Goal: Task Accomplishment & Management: Use online tool/utility

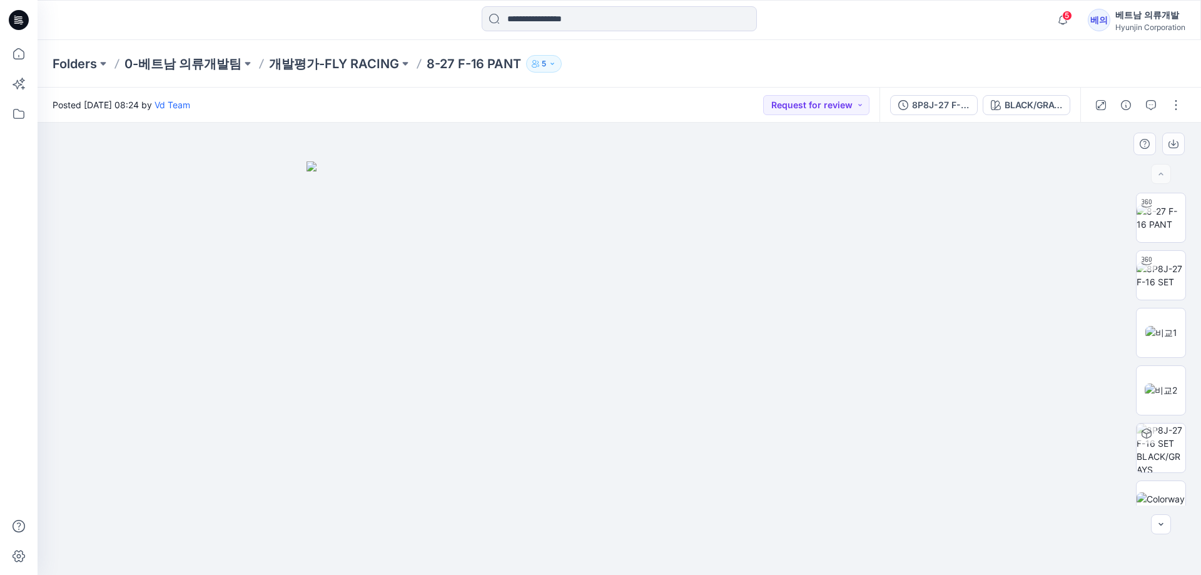
drag, startPoint x: 415, startPoint y: 392, endPoint x: 859, endPoint y: 413, distance: 444.5
click at [749, 405] on img at bounding box center [618, 368] width 625 height 414
click at [1153, 280] on img at bounding box center [1160, 275] width 49 height 26
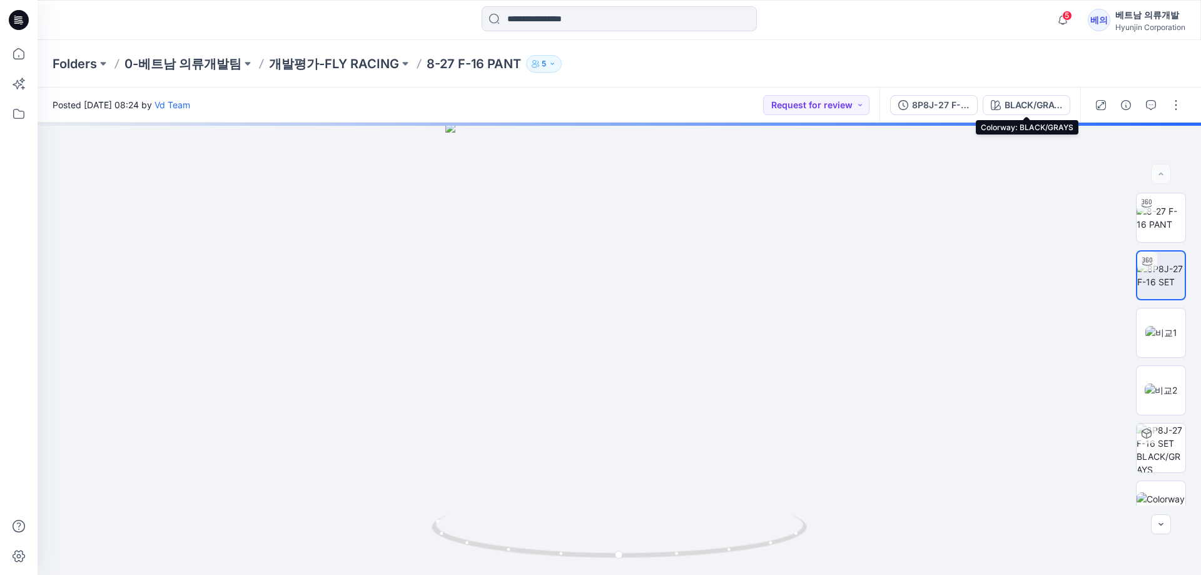
click at [1018, 103] on div "BLACK/GRAYS" at bounding box center [1033, 105] width 58 height 14
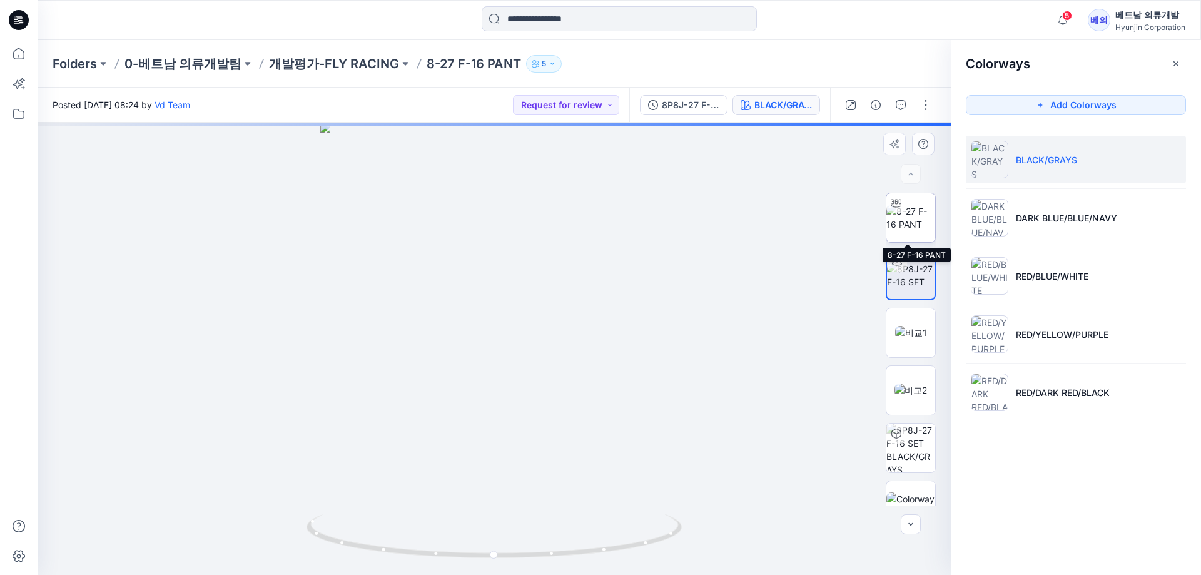
click at [907, 229] on img at bounding box center [910, 218] width 49 height 26
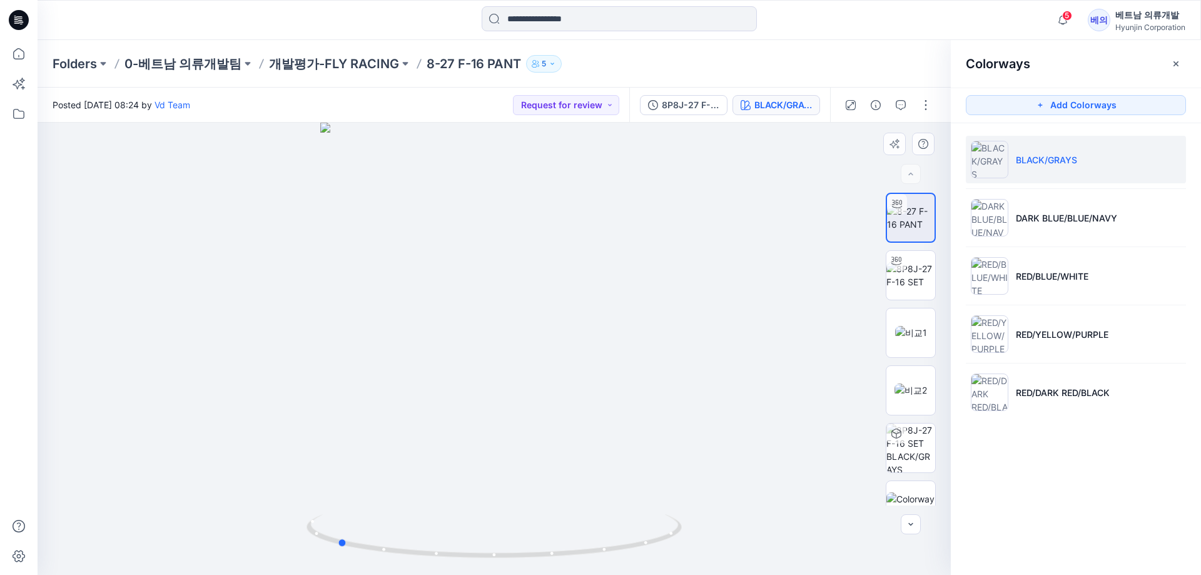
drag, startPoint x: 441, startPoint y: 420, endPoint x: 644, endPoint y: 430, distance: 203.5
click at [644, 430] on div at bounding box center [494, 349] width 913 height 452
click at [580, 120] on div "Posted [DATE] 08:24 by Vd Team Request for review" at bounding box center [334, 105] width 592 height 34
click at [576, 106] on button "Request for review" at bounding box center [566, 105] width 106 height 20
click at [553, 187] on p "Approved" at bounding box center [552, 191] width 41 height 16
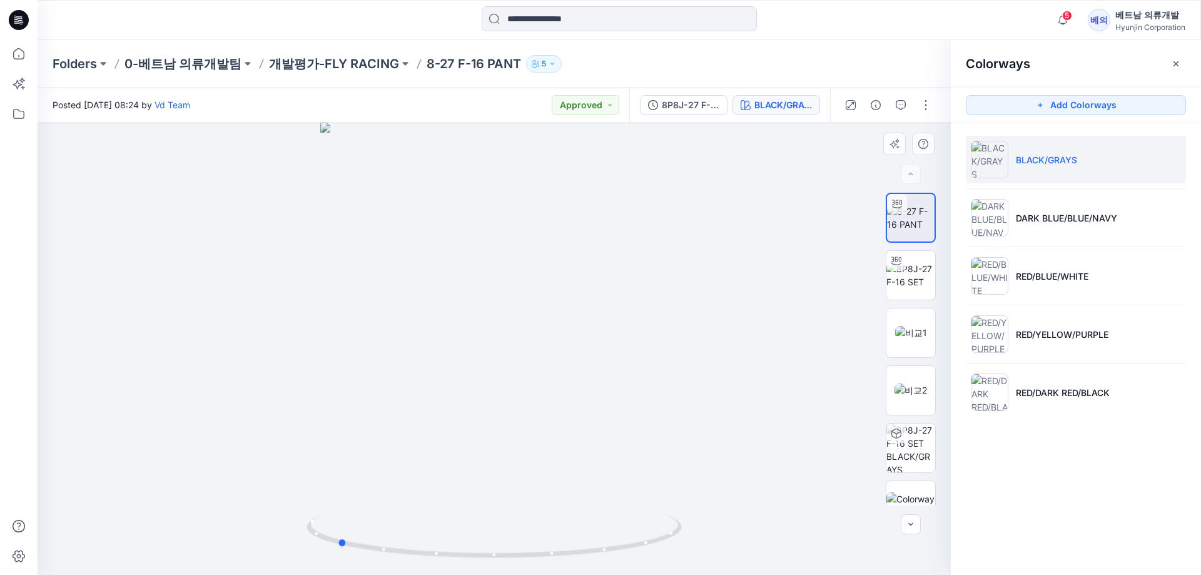
click at [230, 466] on div at bounding box center [494, 349] width 913 height 452
